Goal: Transaction & Acquisition: Purchase product/service

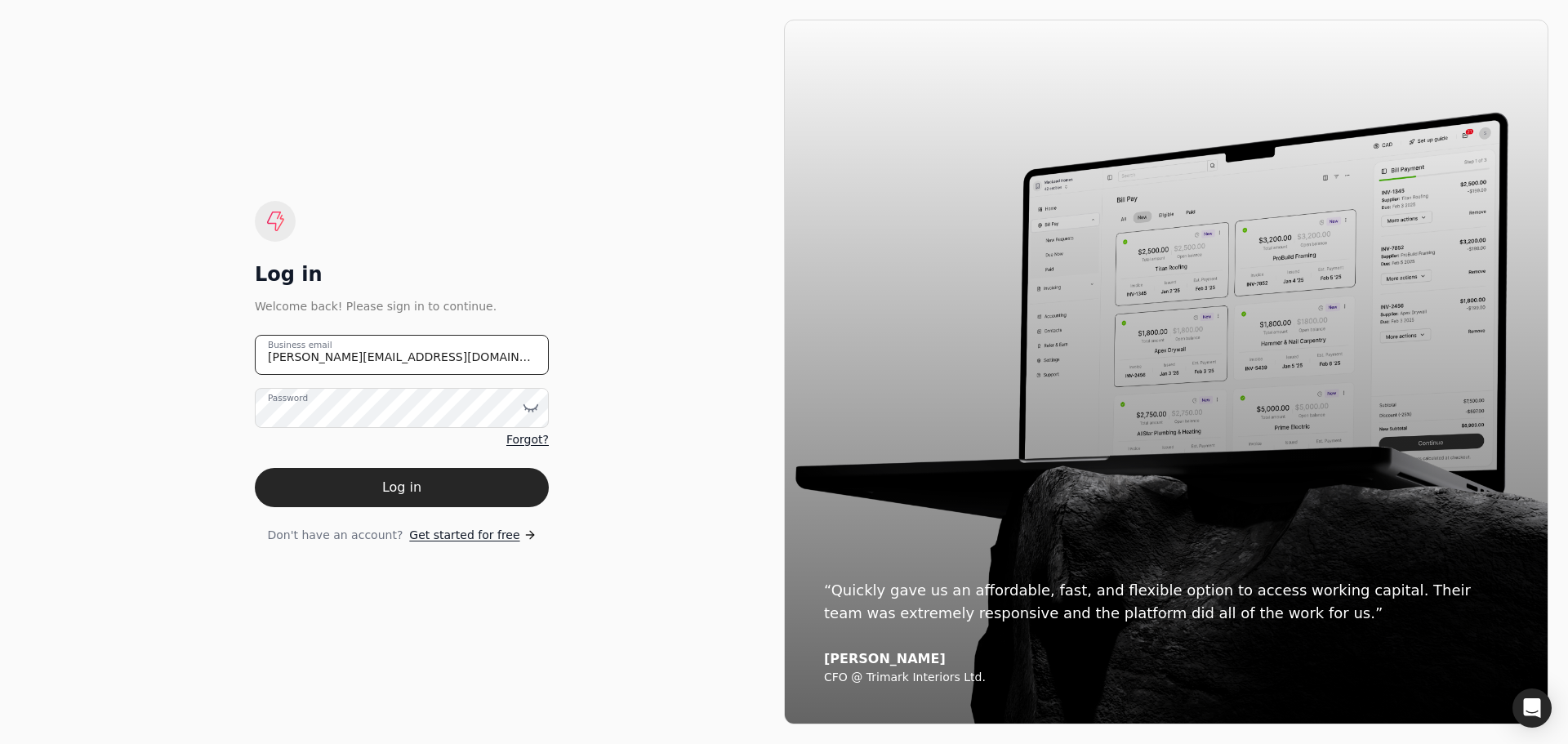
drag, startPoint x: 444, startPoint y: 349, endPoint x: 210, endPoint y: 362, distance: 234.4
click at [210, 362] on div "Log in Welcome back! Please sign in to continue. [PERSON_NAME][EMAIL_ADDRESS][D…" at bounding box center [402, 372] width 764 height 705
type email "[EMAIL_ADDRESS][DOMAIN_NAME]"
click at [528, 407] on icon at bounding box center [530, 407] width 16 height 16
drag, startPoint x: 657, startPoint y: 401, endPoint x: 645, endPoint y: 405, distance: 12.6
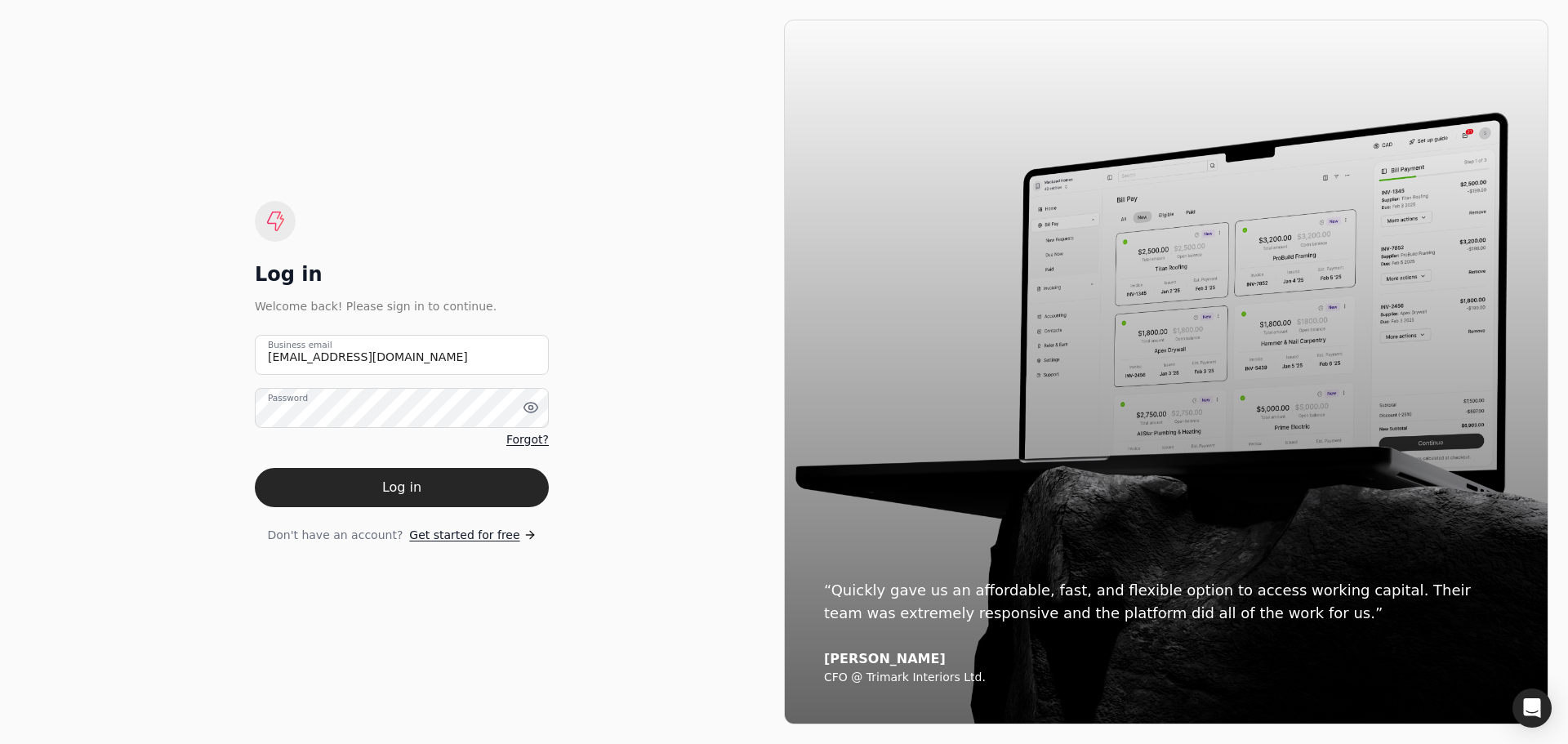
click at [652, 405] on div "Log in Welcome back! Please sign in to continue. [EMAIL_ADDRESS][DOMAIN_NAME] B…" at bounding box center [402, 372] width 764 height 705
click at [405, 493] on button "Log in" at bounding box center [402, 487] width 294 height 39
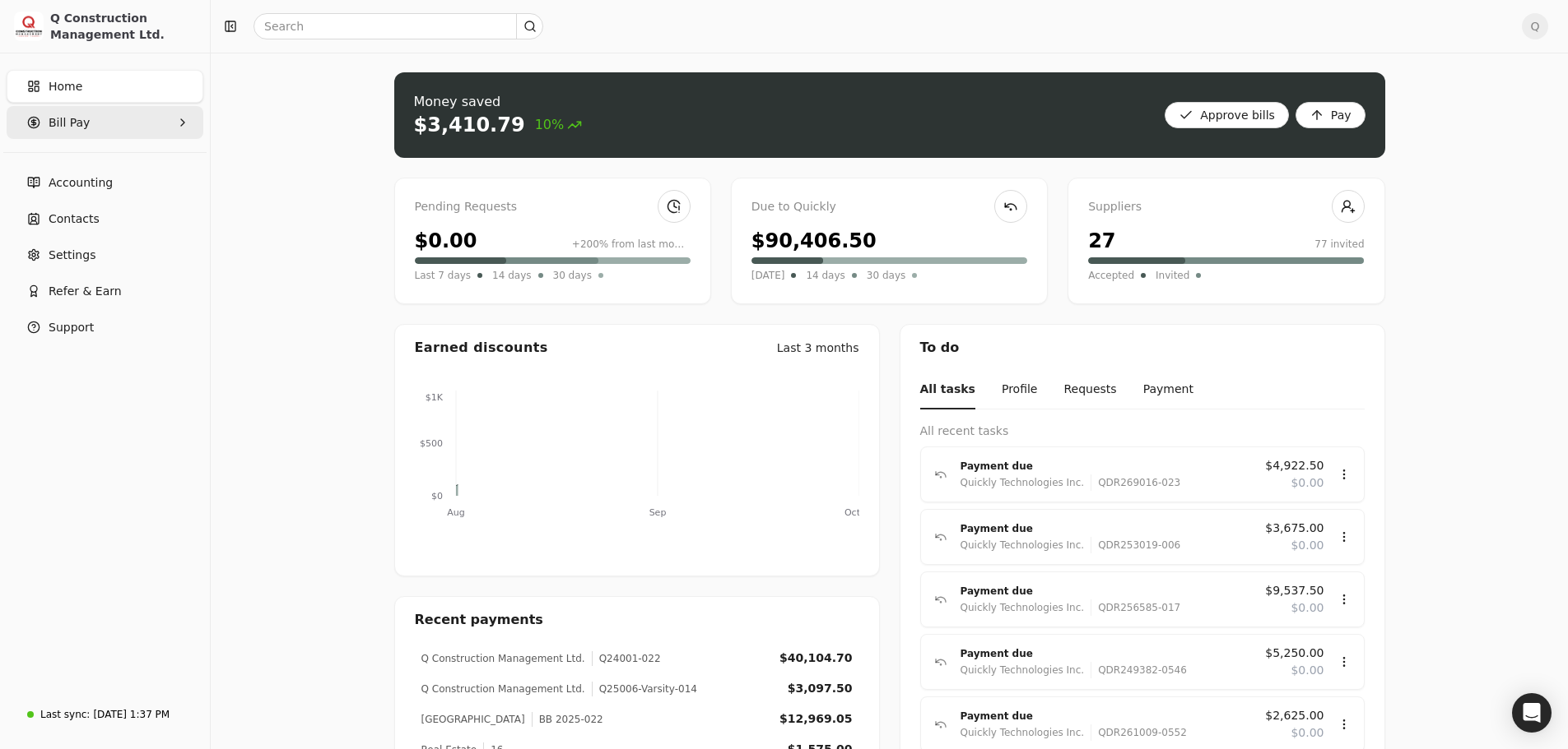
click at [181, 119] on icon "button" at bounding box center [182, 122] width 3 height 7
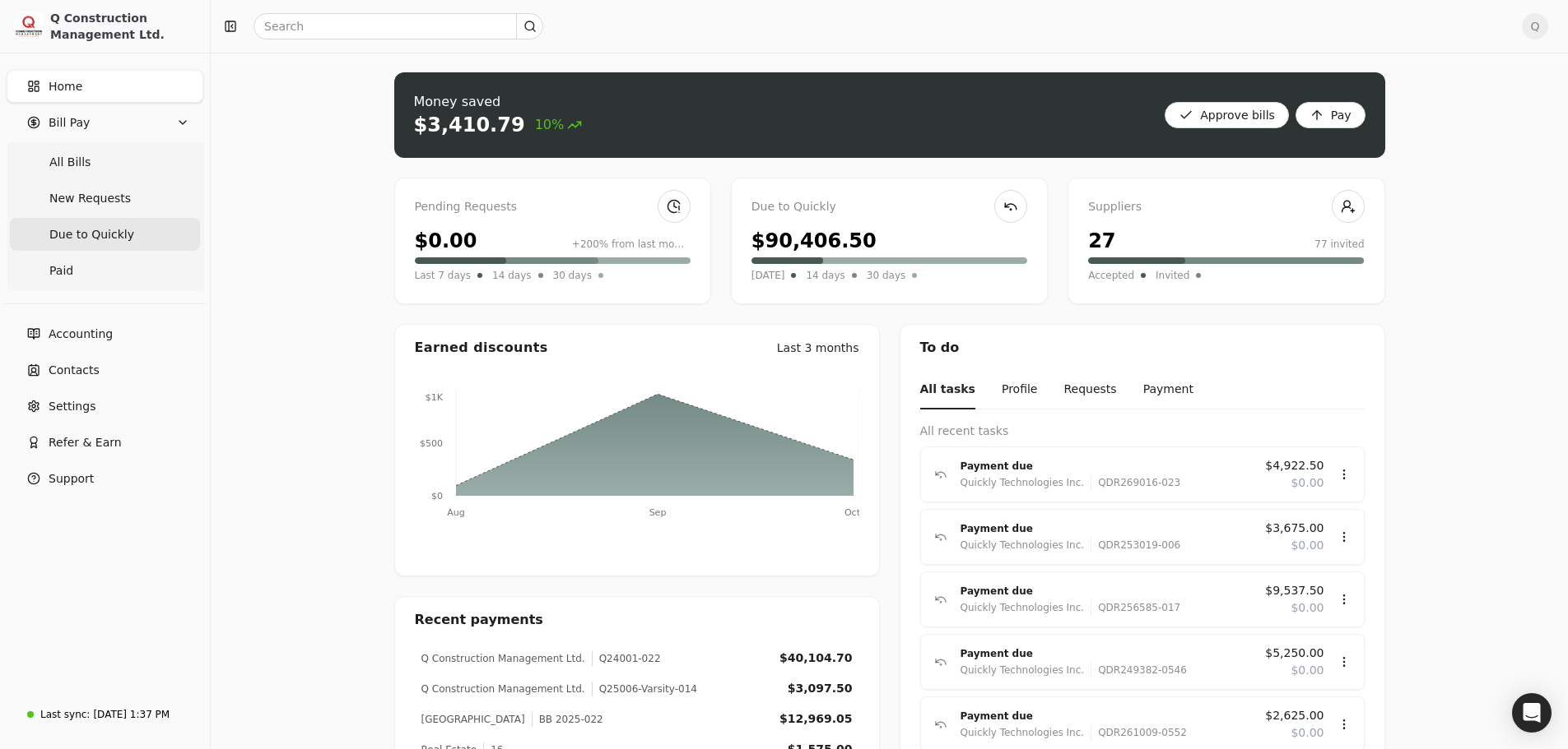
click at [116, 237] on span "Due to Quickly" at bounding box center [91, 235] width 84 height 17
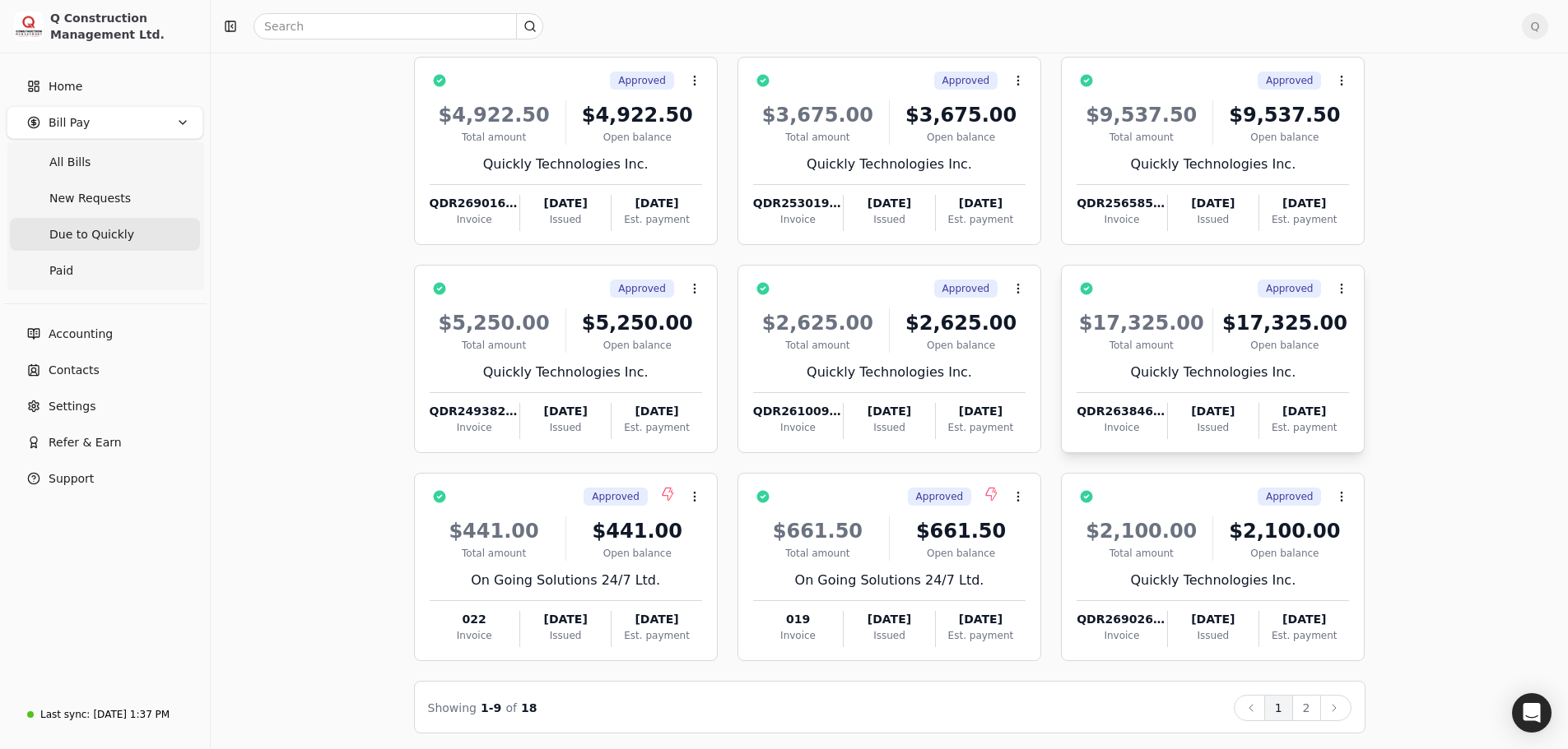
scroll to position [112, 0]
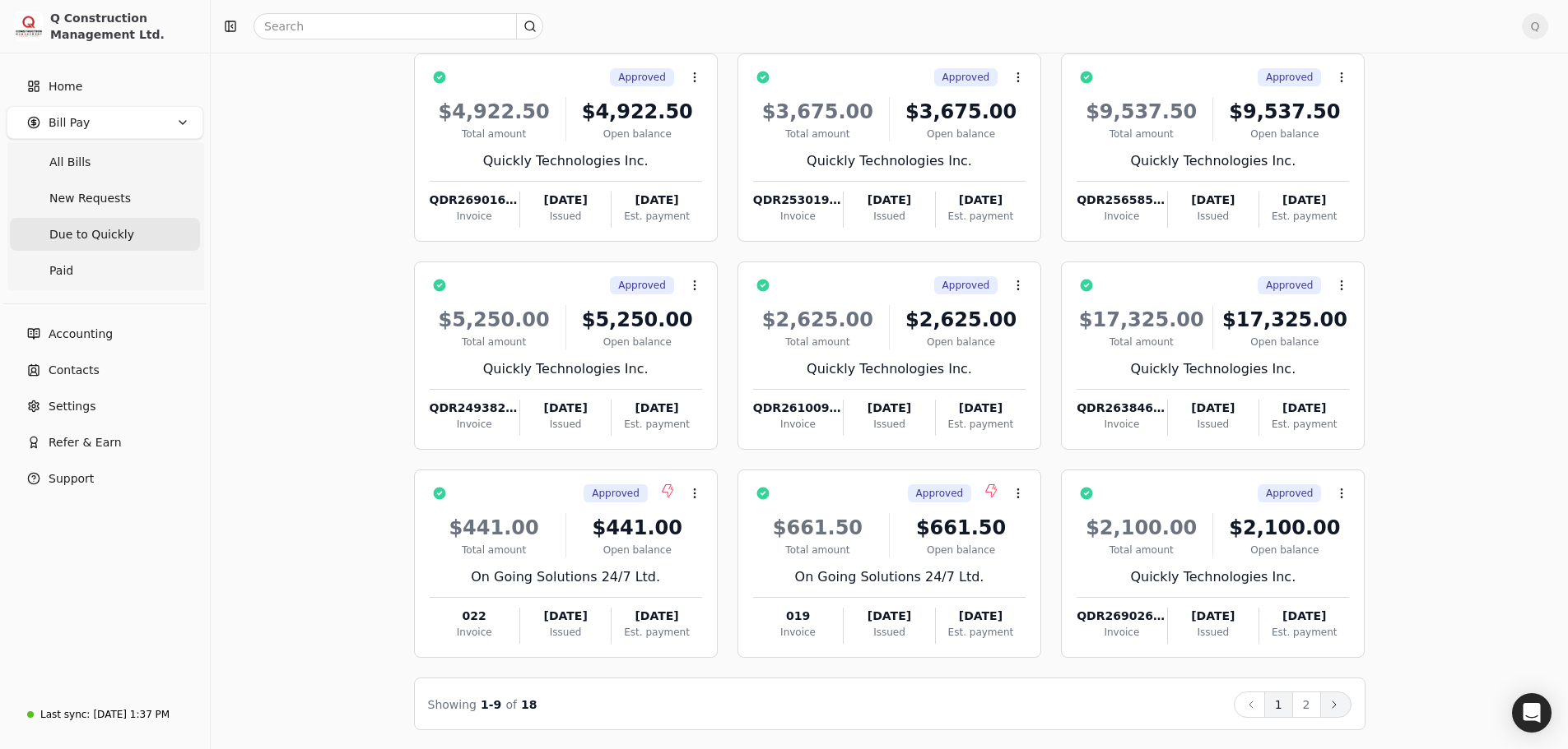
click at [1331, 704] on icon at bounding box center [1334, 705] width 13 height 13
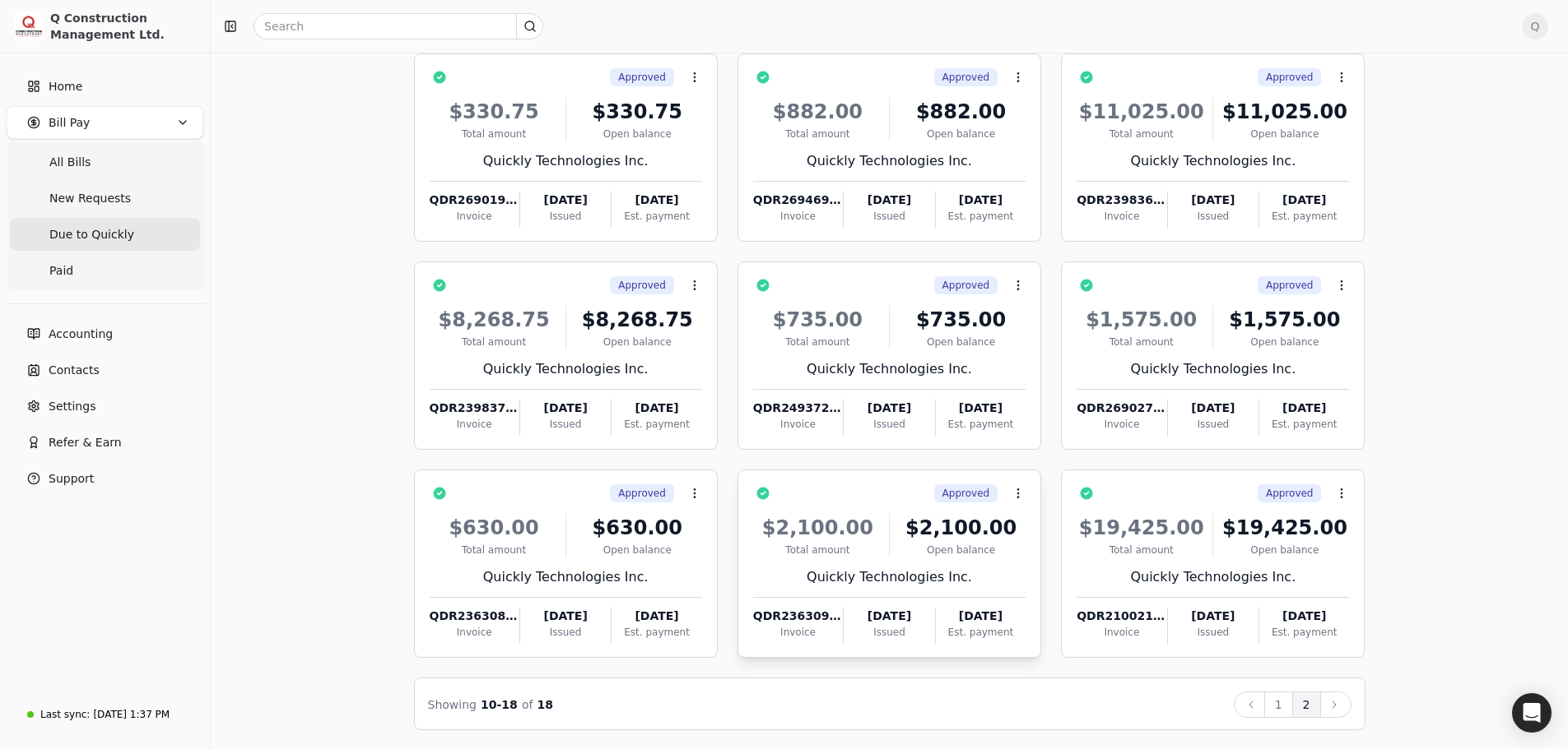
click at [980, 564] on div "$2,100.00 Total amount $2,100.00 Open balance Quickly Technologies Inc. QDR2363…" at bounding box center [890, 573] width 273 height 141
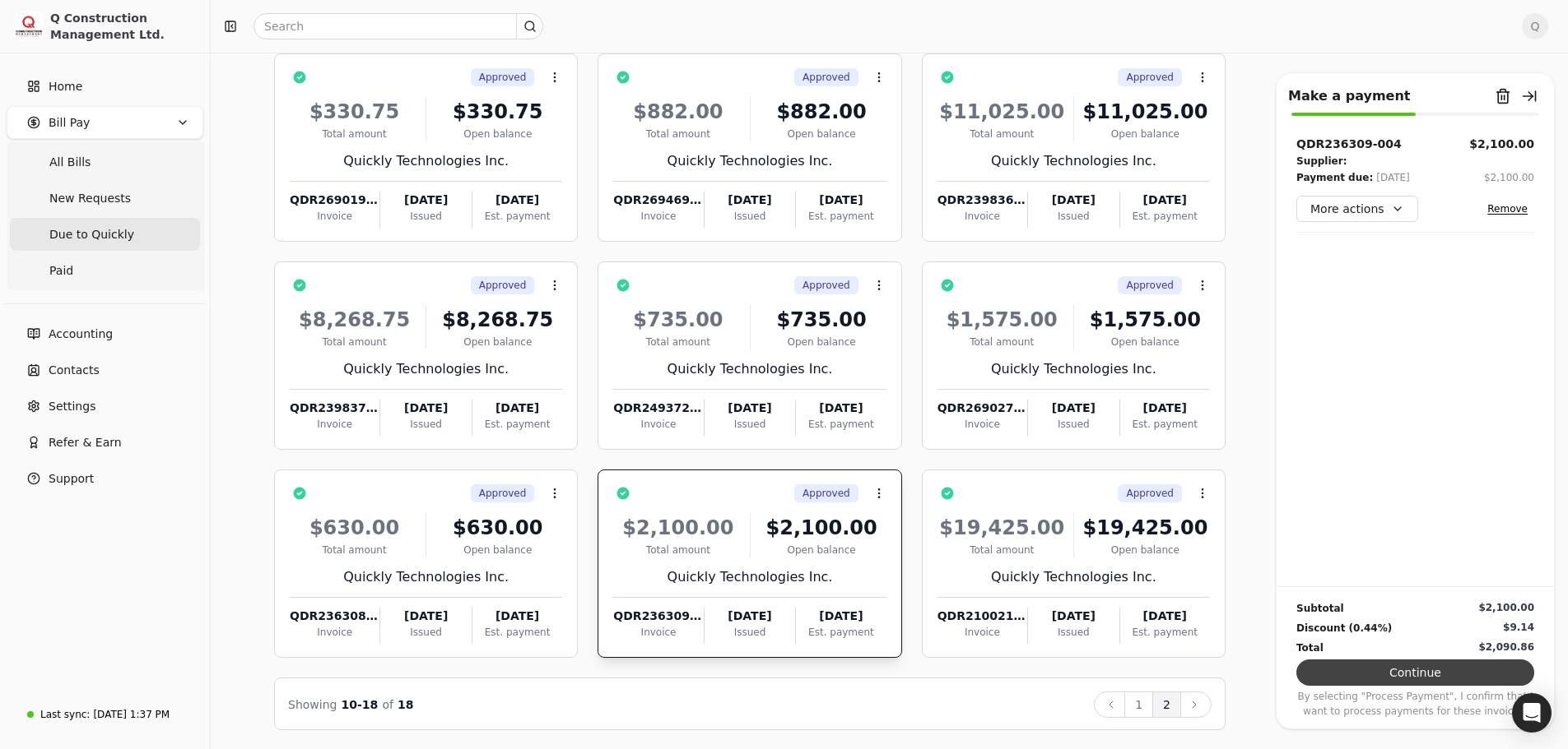
click at [1414, 672] on button "Continue" at bounding box center [1415, 672] width 238 height 26
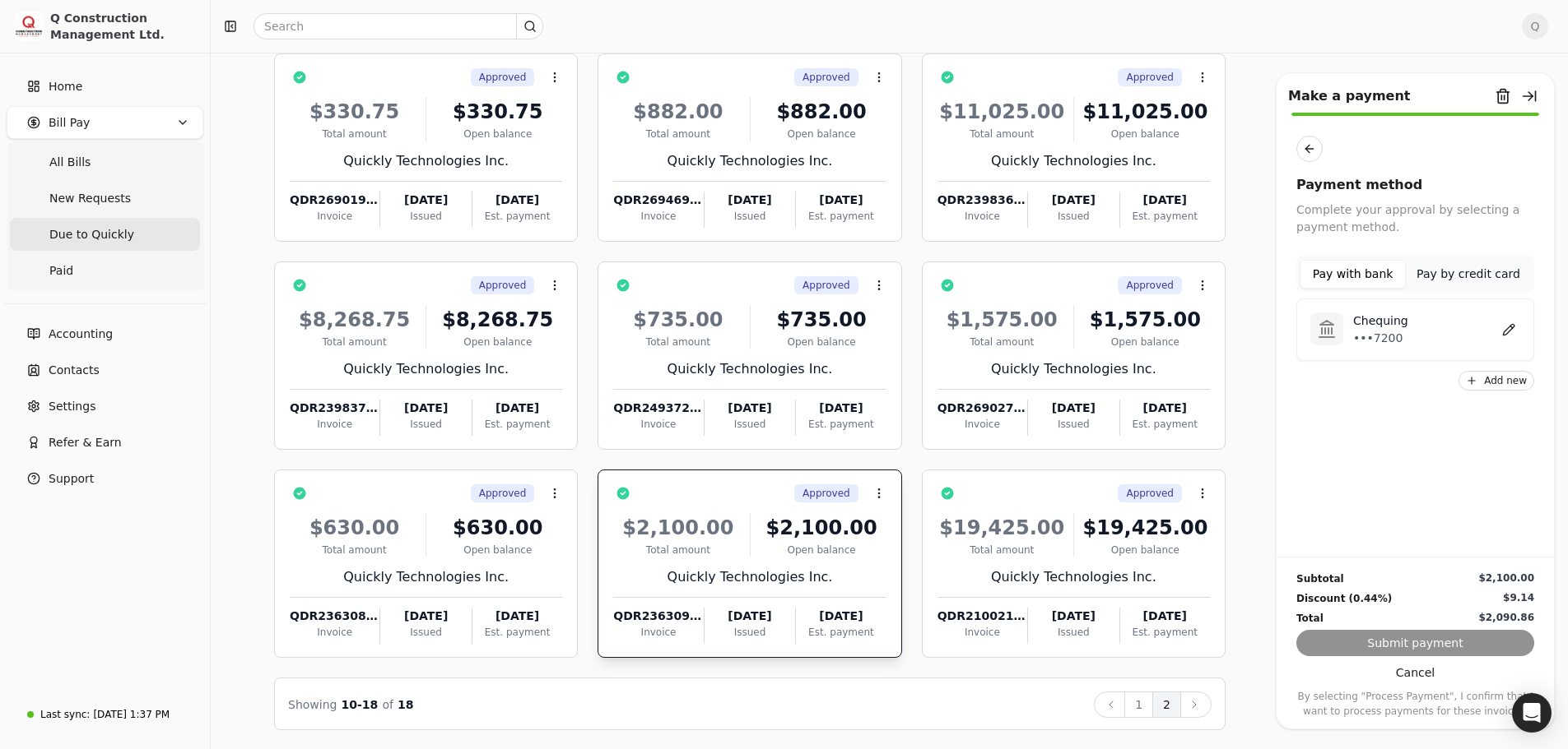
click at [1414, 333] on div "Chequing •••7200" at bounding box center [1432, 330] width 177 height 35
click at [1424, 645] on button "Submit payment" at bounding box center [1415, 643] width 238 height 26
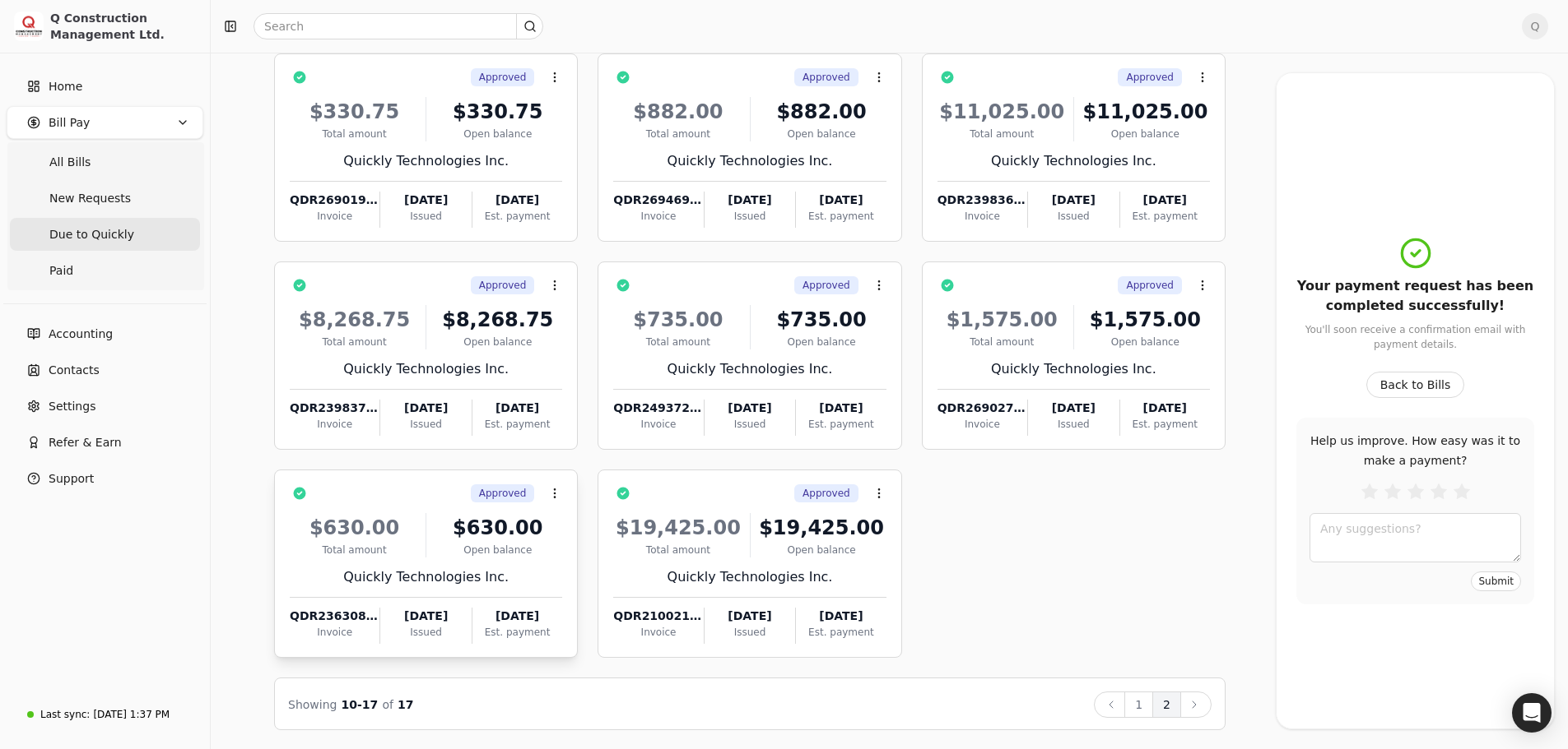
click at [544, 563] on div "$630.00 Total amount $630.00 Open balance Quickly Technologies Inc. QDR236308-0…" at bounding box center [426, 573] width 273 height 141
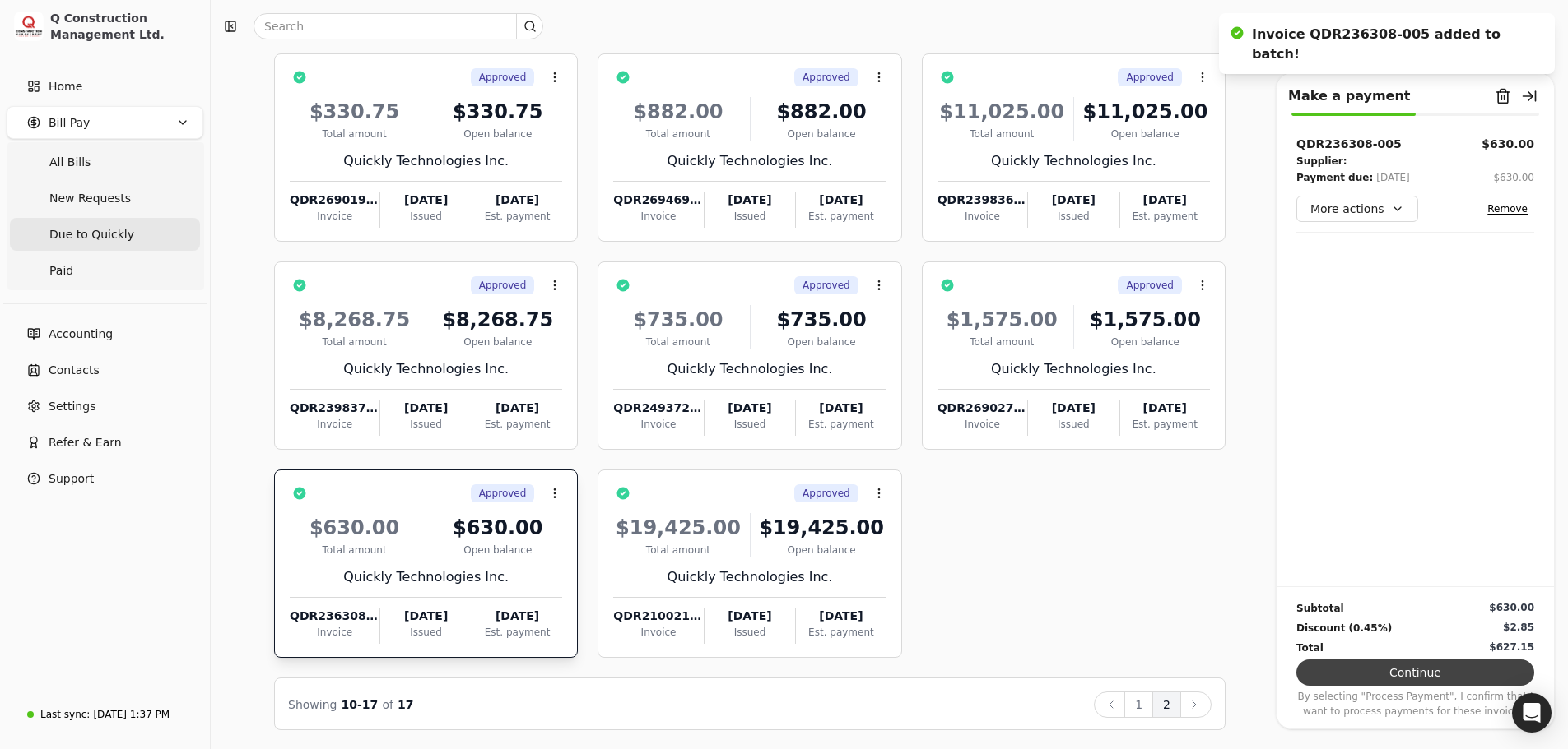
click at [1410, 673] on button "Continue" at bounding box center [1415, 672] width 238 height 26
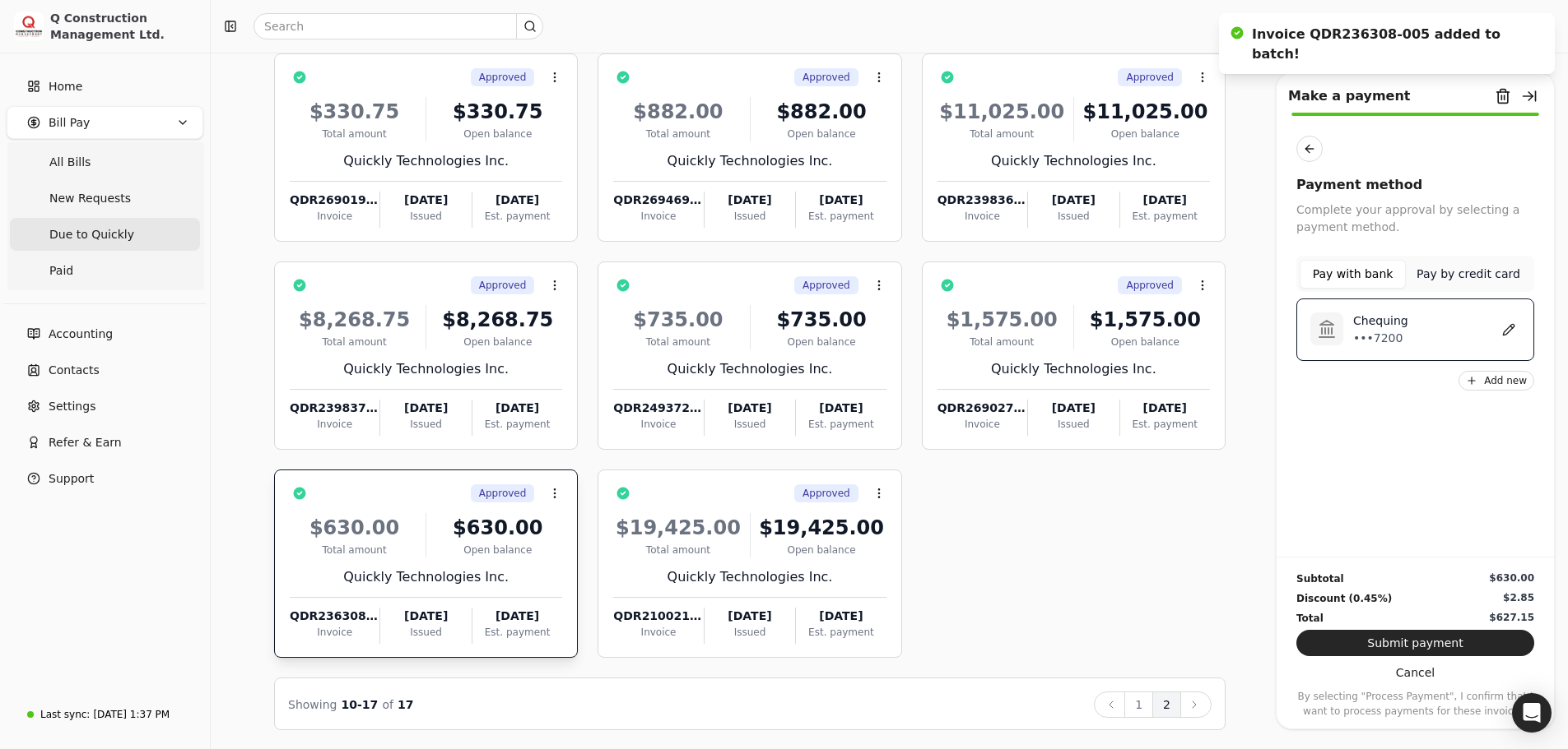
click at [1370, 327] on p "Chequing" at bounding box center [1380, 321] width 55 height 17
click at [1414, 645] on button "Submit payment" at bounding box center [1415, 643] width 238 height 26
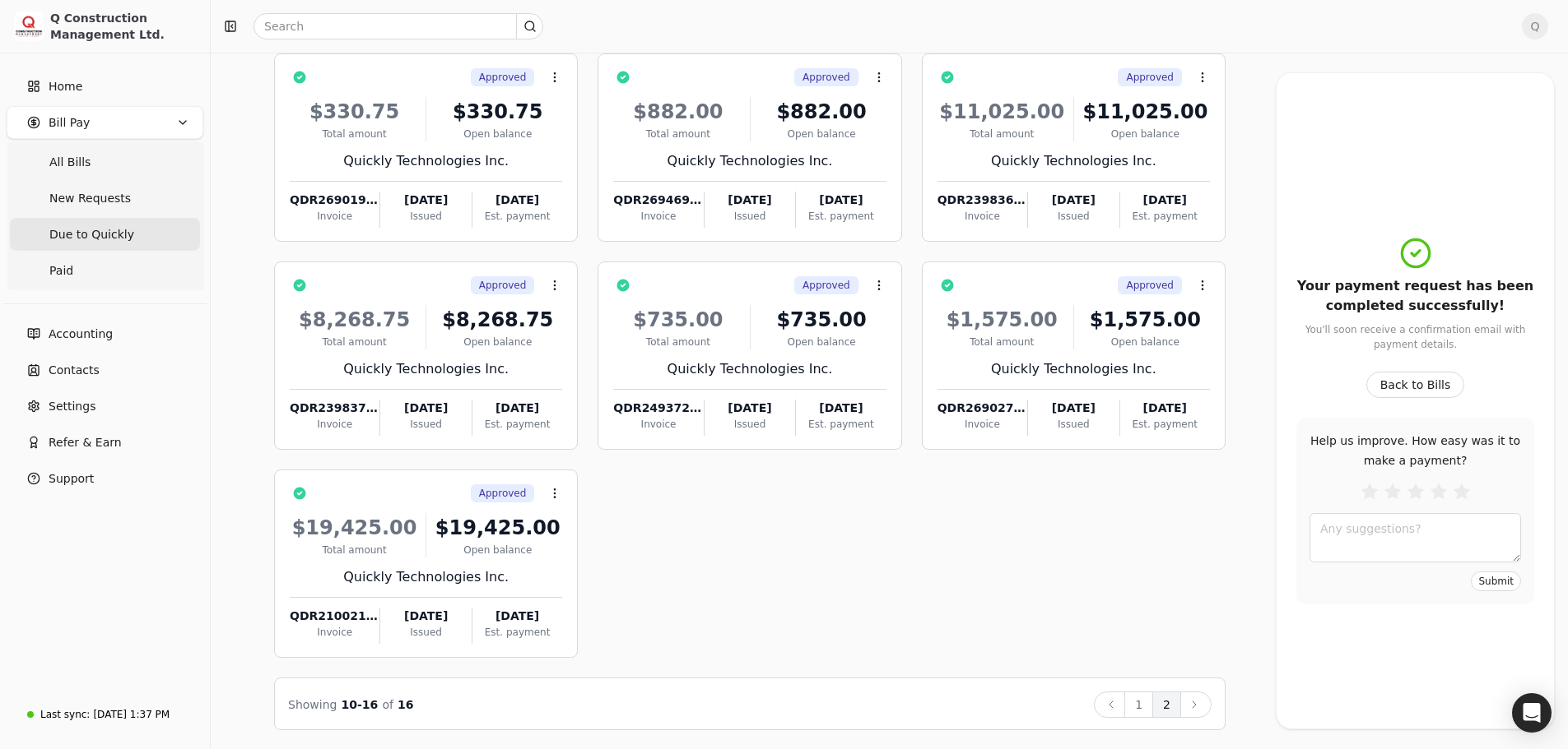
click at [1259, 61] on div "Bill Pay Selected items: 0 All New Requests Due to Quickly Paid Select all on p…" at bounding box center [889, 345] width 1318 height 770
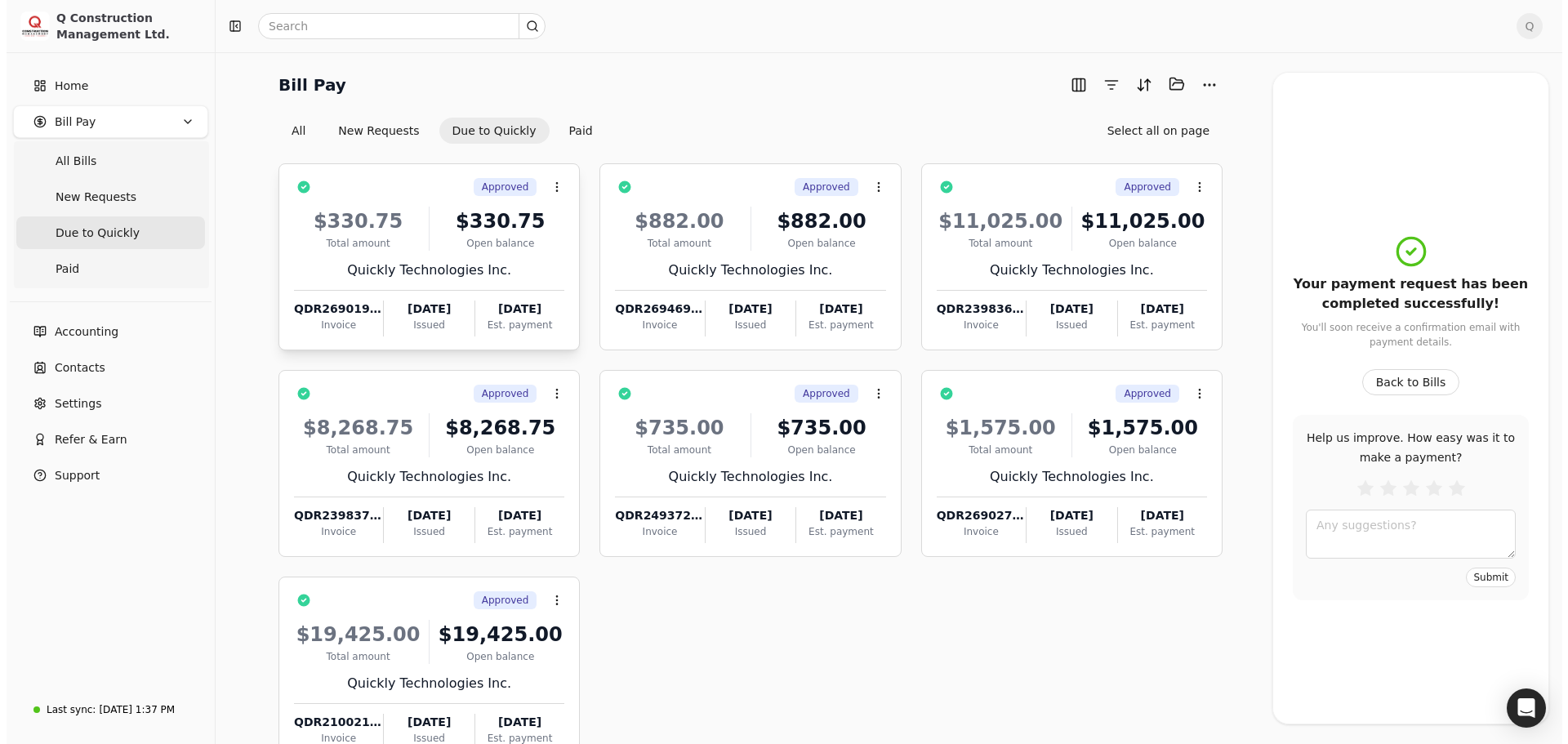
scroll to position [0, 0]
click at [527, 273] on div "Quickly Technologies Inc." at bounding box center [423, 271] width 270 height 20
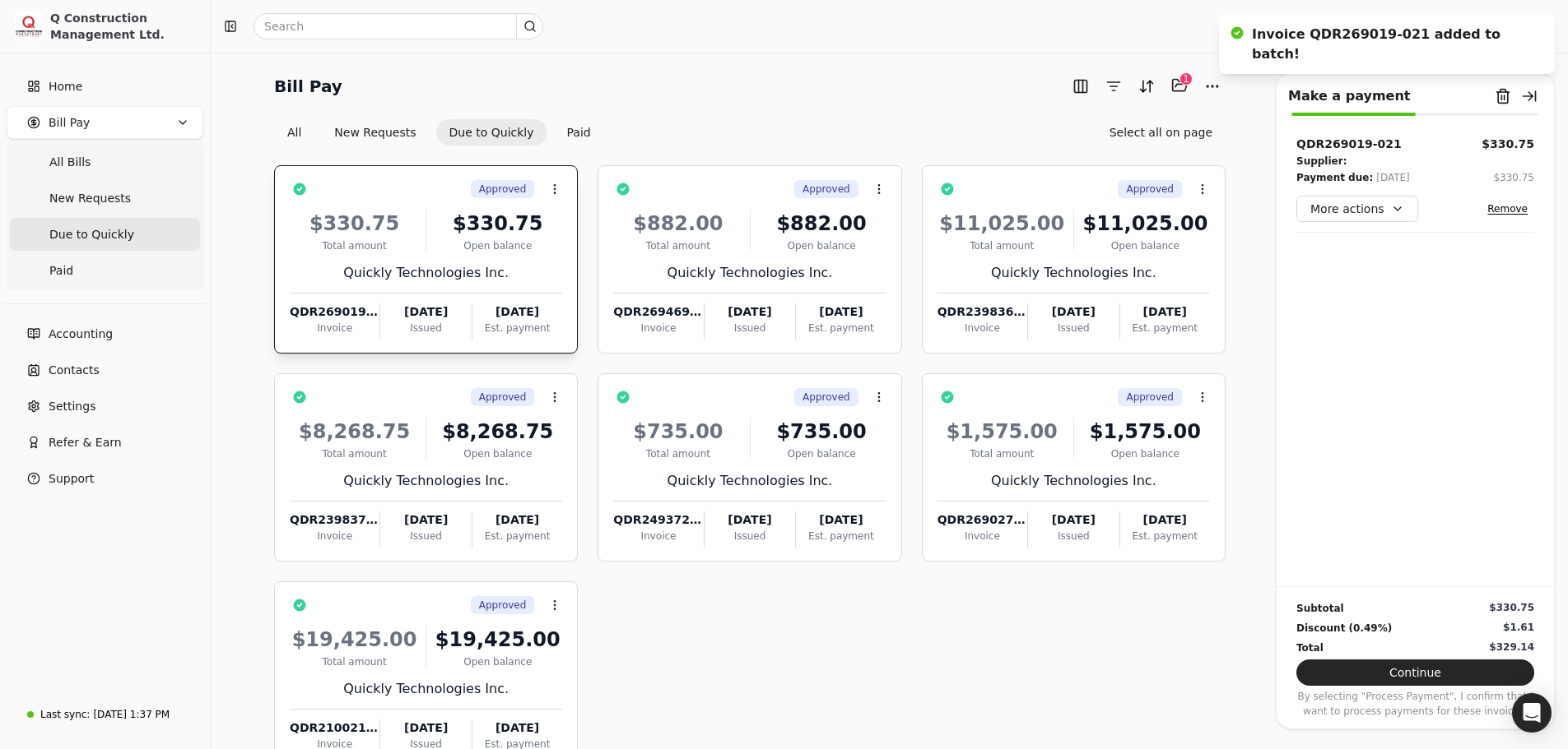
click at [532, 275] on div "Quickly Technologies Inc." at bounding box center [426, 272] width 273 height 20
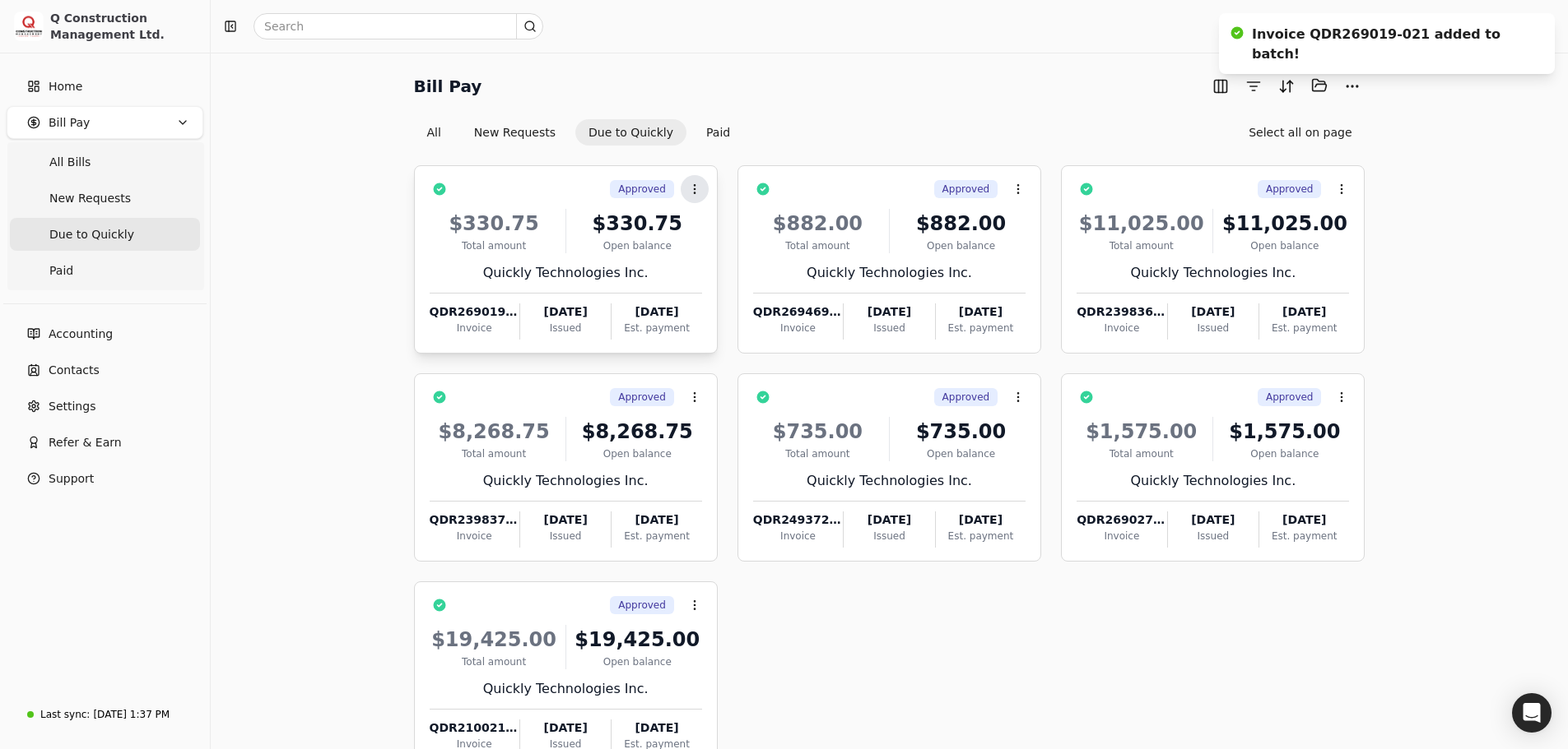
click at [693, 192] on icon at bounding box center [695, 189] width 13 height 13
click at [819, 131] on div "All New Requests Due to Quickly Paid Select all on page" at bounding box center [889, 131] width 951 height 26
click at [1021, 193] on icon at bounding box center [1018, 189] width 13 height 13
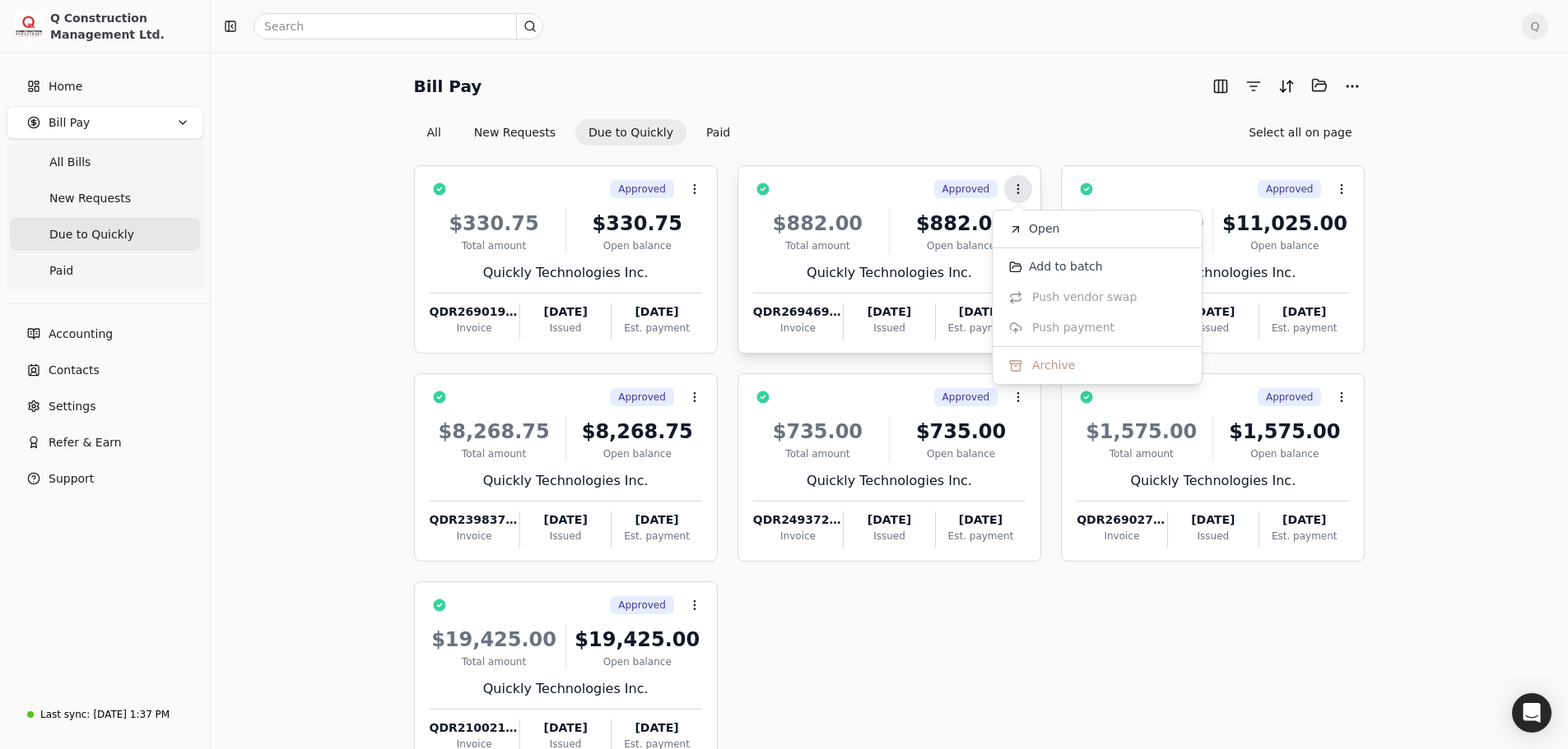
click at [1021, 193] on icon at bounding box center [1018, 189] width 13 height 13
click at [952, 106] on div "Bill Pay Selected items: 0 All New Requests Due to Quickly Paid Select all on p…" at bounding box center [889, 108] width 951 height 73
click at [1548, 27] on span "Q" at bounding box center [1534, 26] width 26 height 26
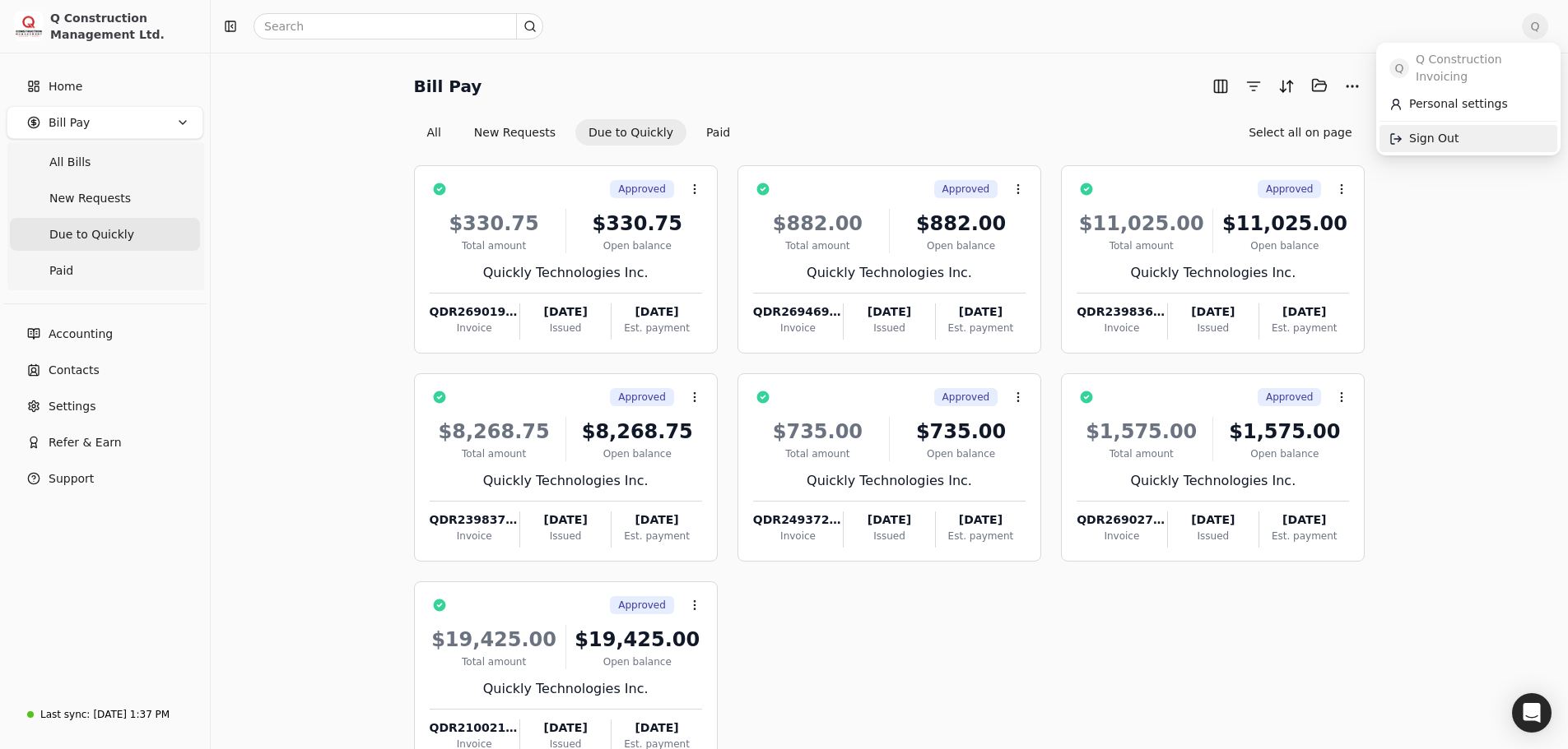
click at [1427, 130] on span "Sign Out" at bounding box center [1433, 139] width 49 height 17
